Goal: Task Accomplishment & Management: Use online tool/utility

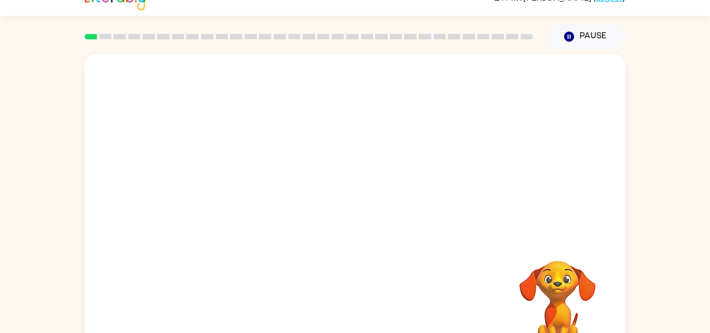
scroll to position [17, 0]
click at [355, 231] on div at bounding box center [355, 216] width 70 height 40
click at [358, 224] on div at bounding box center [355, 216] width 70 height 40
click at [359, 225] on div at bounding box center [355, 216] width 70 height 40
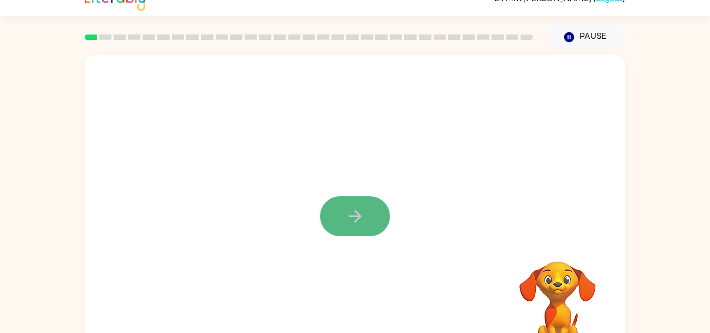
click at [358, 225] on icon "button" at bounding box center [355, 216] width 19 height 19
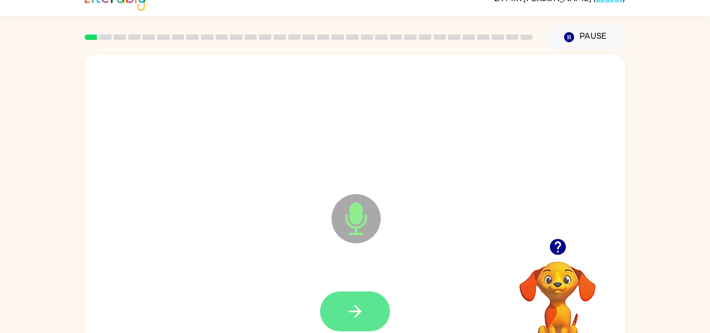
click at [371, 315] on button "button" at bounding box center [355, 311] width 70 height 40
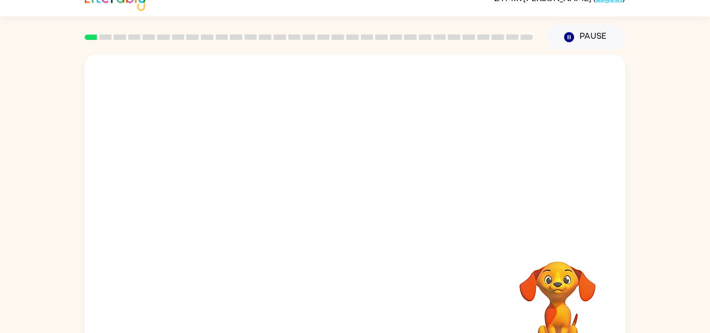
click at [565, 270] on video "Your browser must support playing .mp4 files to use Literably. Please try using…" at bounding box center [557, 298] width 109 height 109
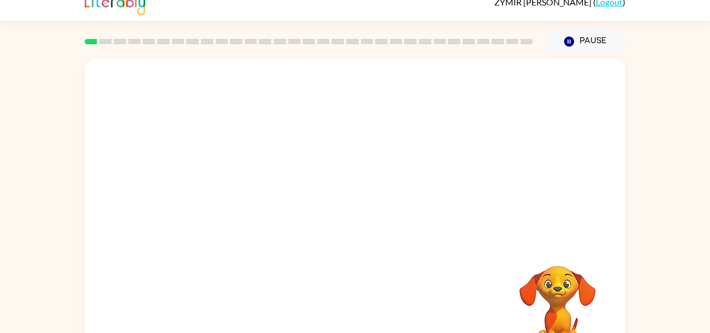
scroll to position [52, 0]
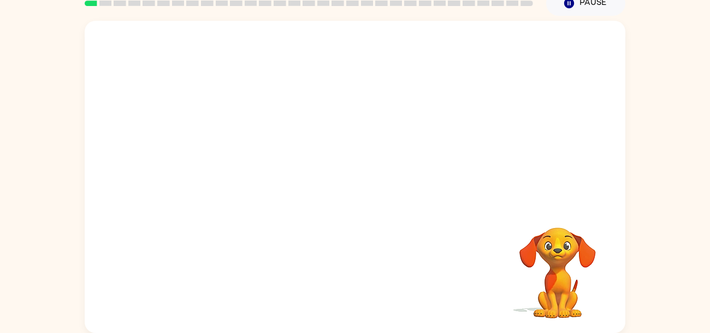
click at [562, 291] on video "Your browser must support playing .mp4 files to use Literably. Please try using…" at bounding box center [557, 264] width 109 height 109
drag, startPoint x: 533, startPoint y: 234, endPoint x: 635, endPoint y: 225, distance: 102.6
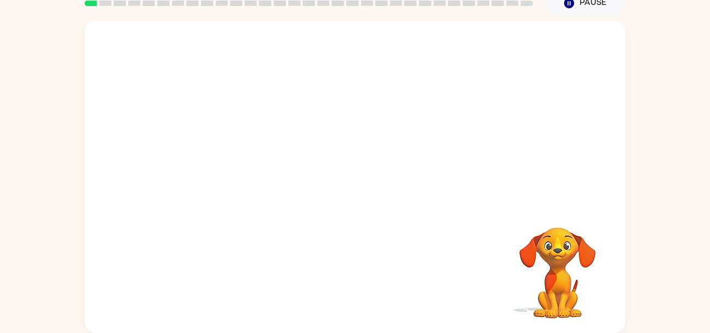
click at [635, 225] on div "Your browser must support playing .mp4 files to use Literably. Please try using…" at bounding box center [355, 174] width 710 height 317
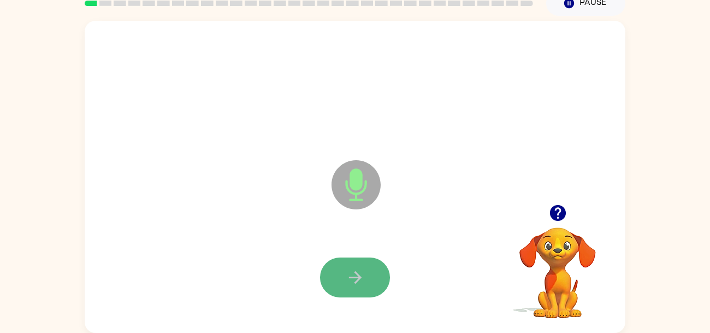
click at [335, 280] on button "button" at bounding box center [355, 277] width 70 height 40
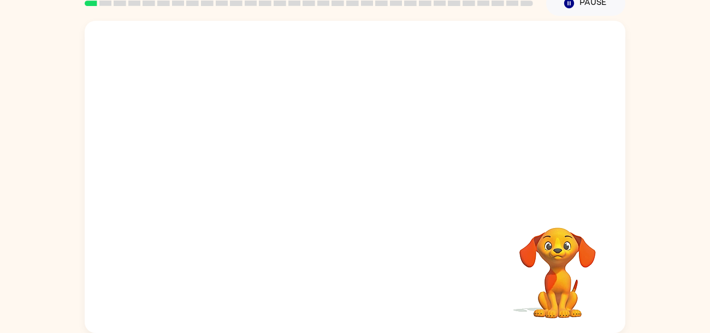
drag, startPoint x: 445, startPoint y: 322, endPoint x: 662, endPoint y: 305, distance: 217.0
click at [561, 285] on video "Your browser must support playing .mp4 files to use Literably. Please try using…" at bounding box center [557, 264] width 109 height 109
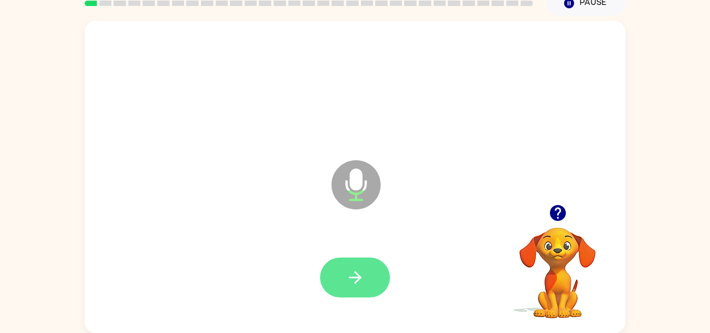
click at [366, 282] on button "button" at bounding box center [355, 277] width 70 height 40
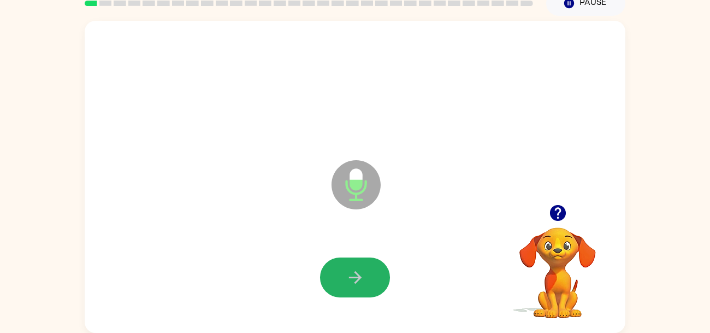
click at [359, 292] on button "button" at bounding box center [355, 277] width 70 height 40
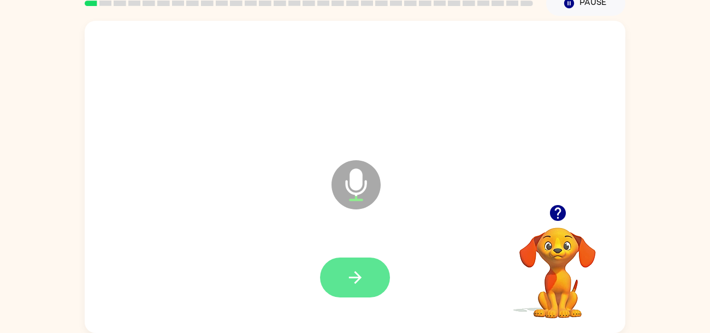
click at [342, 277] on button "button" at bounding box center [355, 277] width 70 height 40
click at [342, 277] on div at bounding box center [355, 277] width 70 height 40
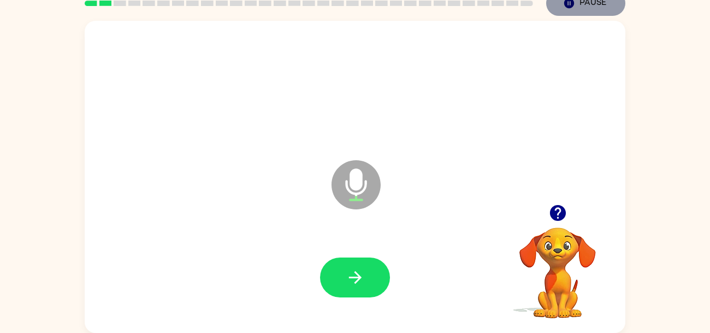
click at [597, 8] on button "Pause Pause" at bounding box center [585, 3] width 79 height 25
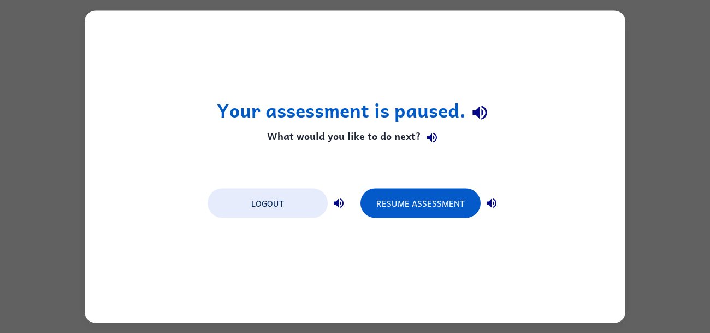
scroll to position [0, 0]
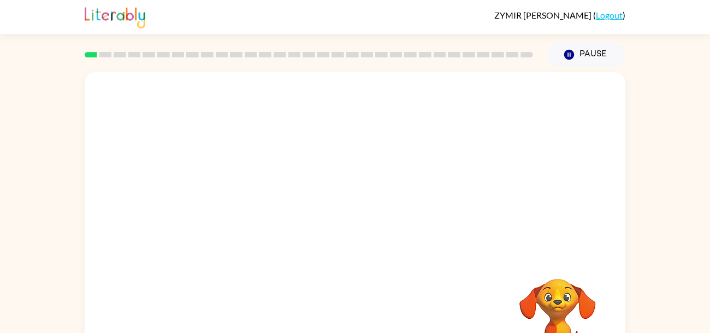
scroll to position [5, 0]
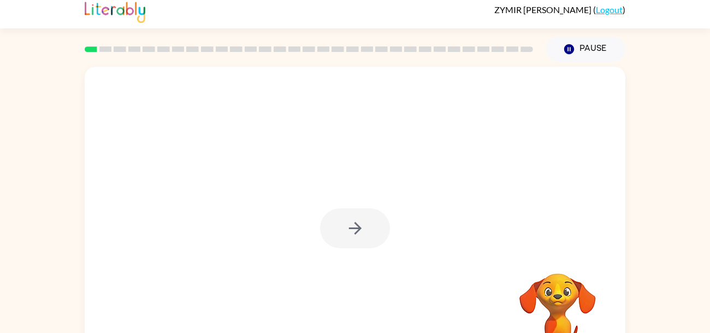
click at [378, 220] on div at bounding box center [355, 228] width 70 height 40
click at [378, 220] on button "button" at bounding box center [355, 228] width 70 height 40
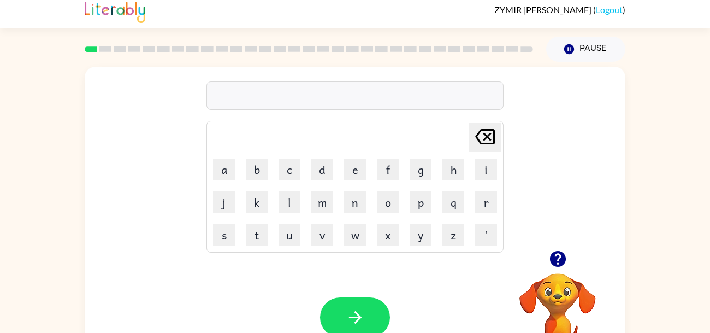
click at [554, 251] on icon "button" at bounding box center [558, 258] width 19 height 19
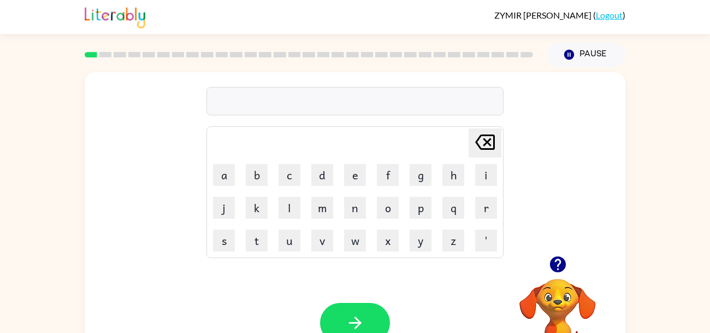
click at [112, 17] on img at bounding box center [115, 16] width 61 height 24
